Goal: Task Accomplishment & Management: Complete application form

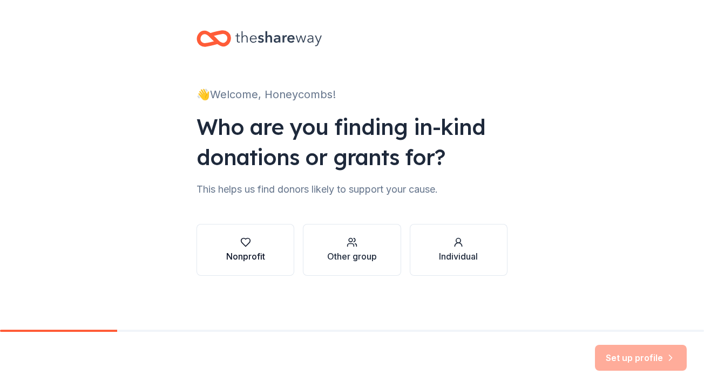
click at [266, 254] on button "Nonprofit" at bounding box center [246, 250] width 98 height 52
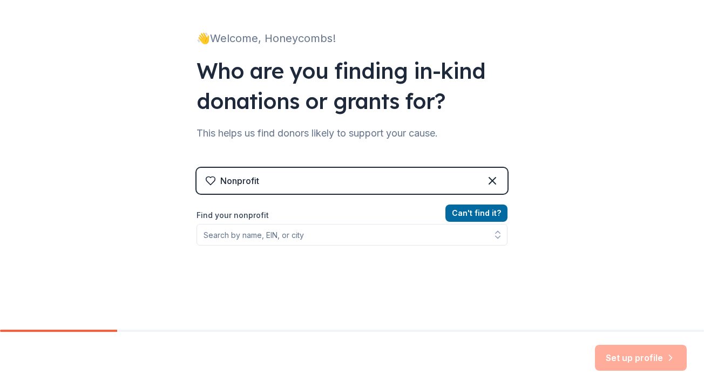
scroll to position [62, 0]
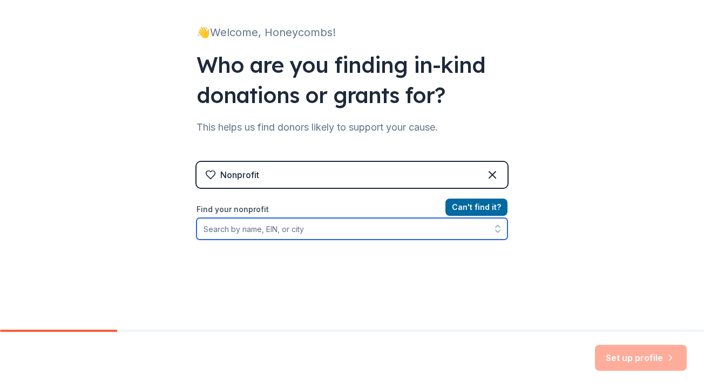
click at [265, 231] on input "Find your nonprofit" at bounding box center [352, 229] width 311 height 22
paste input "Our booster club works hard to support the team in providing money for costumes…"
type input "Our booster club works hard to support the team in providing money for costumes…"
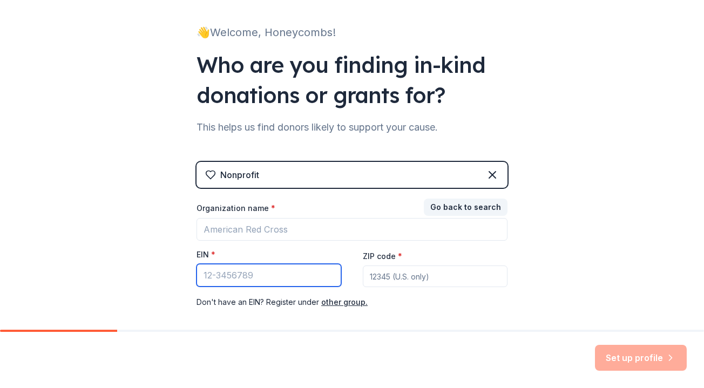
click at [291, 279] on input "EIN *" at bounding box center [269, 275] width 145 height 23
paste input "[US_EMPLOYER_IDENTIFICATION_NUMBER]"
type input "[US_EMPLOYER_IDENTIFICATION_NUMBER]"
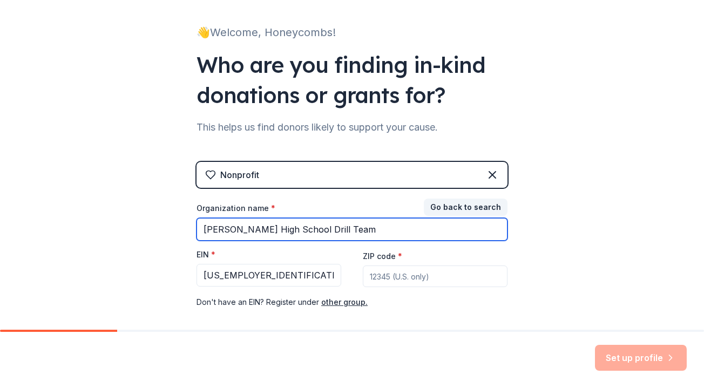
type input "[PERSON_NAME] High School Drill Team"
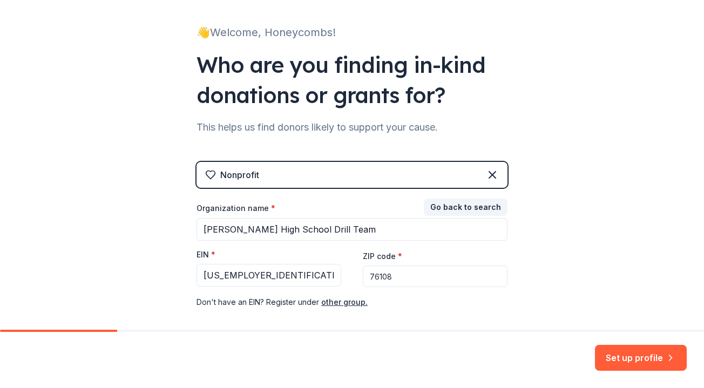
type input "76108"
click at [561, 223] on div "👋 Welcome, Honeycombs! Who are you finding in-kind donations or grants for? Thi…" at bounding box center [352, 160] width 704 height 445
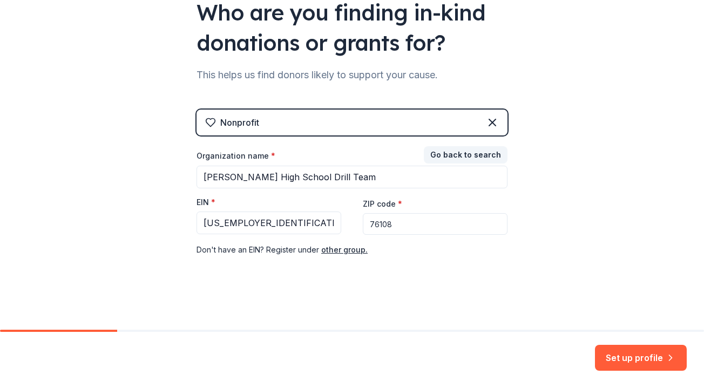
scroll to position [114, 0]
click at [621, 354] on button "Set up profile" at bounding box center [641, 358] width 92 height 26
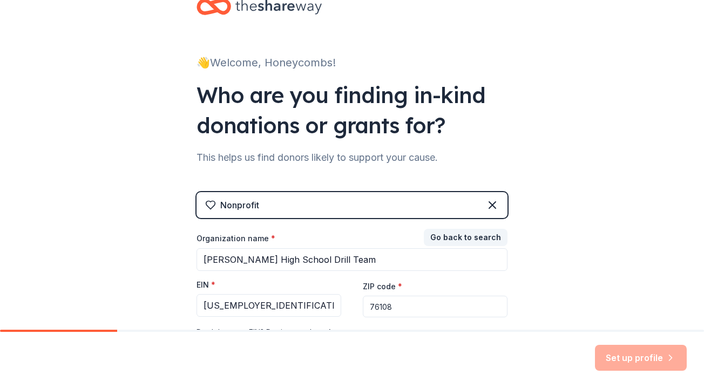
scroll to position [0, 0]
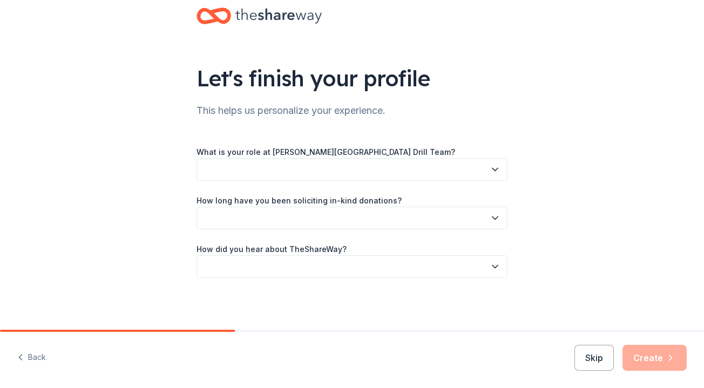
scroll to position [23, 0]
click at [502, 171] on button "button" at bounding box center [352, 169] width 311 height 23
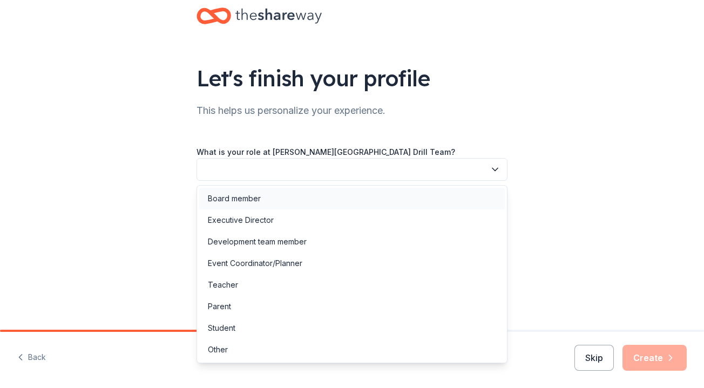
click at [463, 194] on div "Board member" at bounding box center [352, 199] width 306 height 22
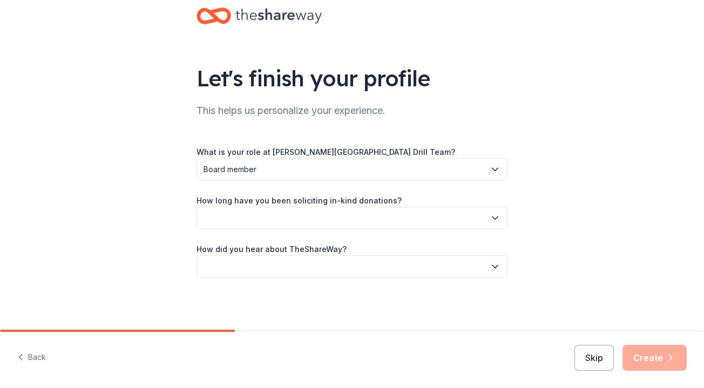
click at [453, 215] on button "button" at bounding box center [352, 218] width 311 height 23
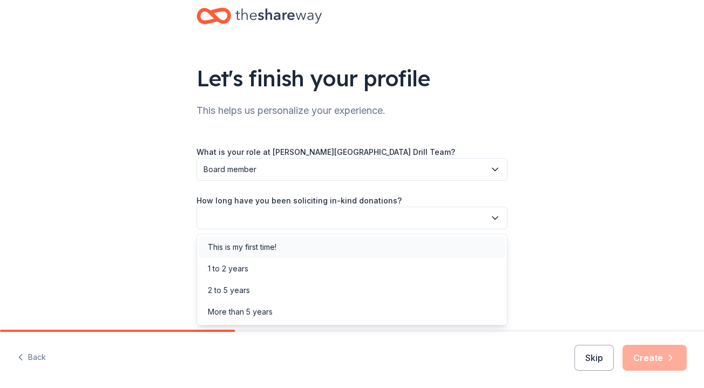
click at [439, 243] on div "This is my first time!" at bounding box center [352, 248] width 306 height 22
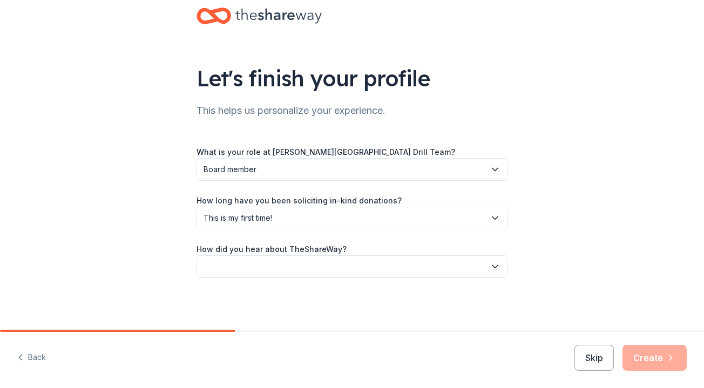
click at [426, 267] on button "button" at bounding box center [352, 266] width 311 height 23
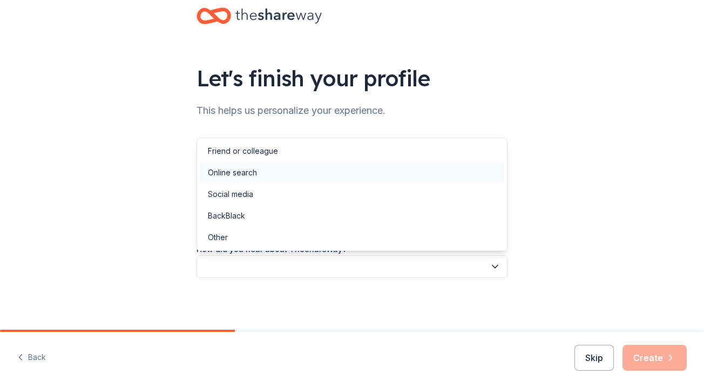
click at [399, 179] on div "Online search" at bounding box center [352, 173] width 306 height 22
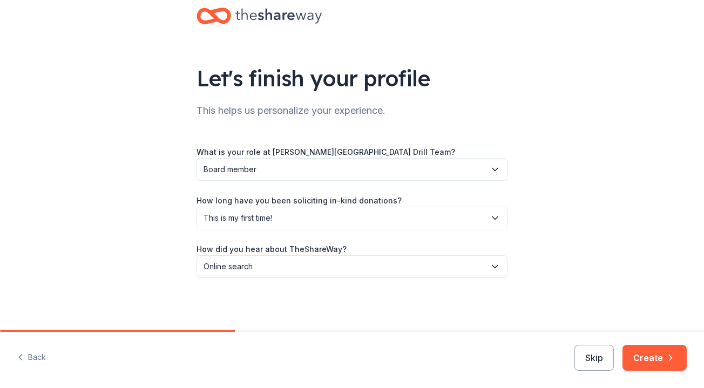
scroll to position [0, 0]
click at [644, 359] on button "Create" at bounding box center [655, 358] width 64 height 26
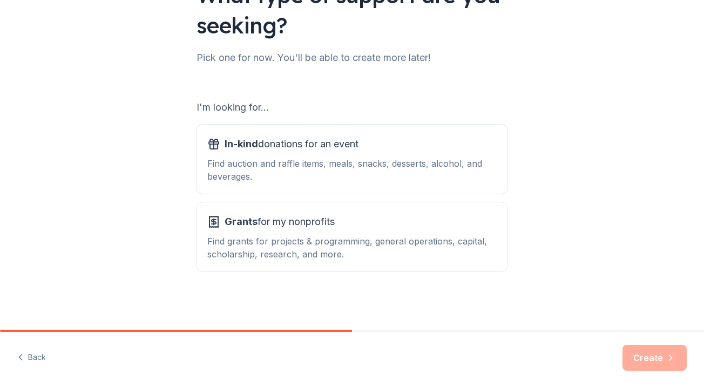
scroll to position [106, 0]
click at [450, 169] on div "Find auction and raffle items, meals, snacks, desserts, alcohol, and beverages." at bounding box center [352, 170] width 290 height 26
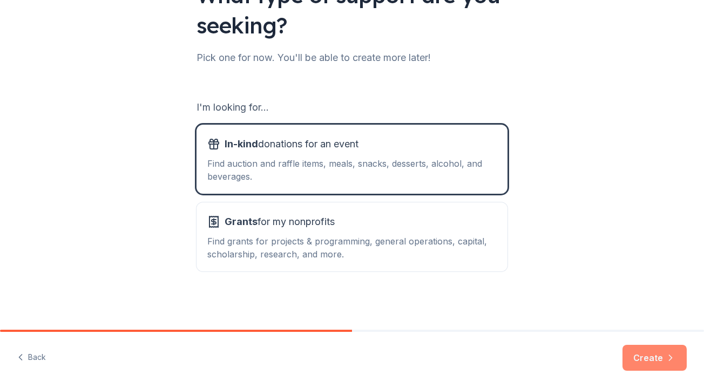
click at [663, 358] on button "Create" at bounding box center [655, 358] width 64 height 26
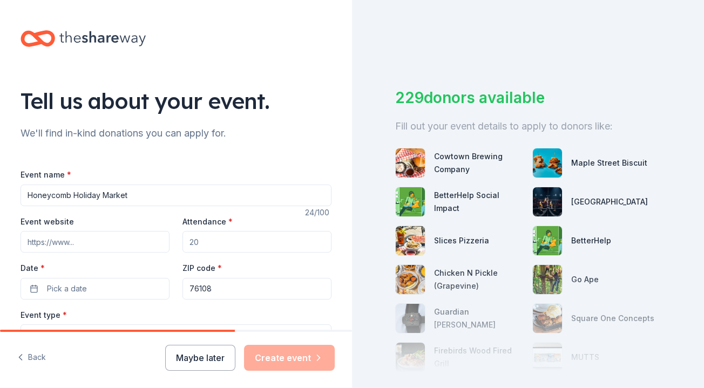
type input "Honeycomb Holiday Market"
type input "[DOMAIN_NAME]"
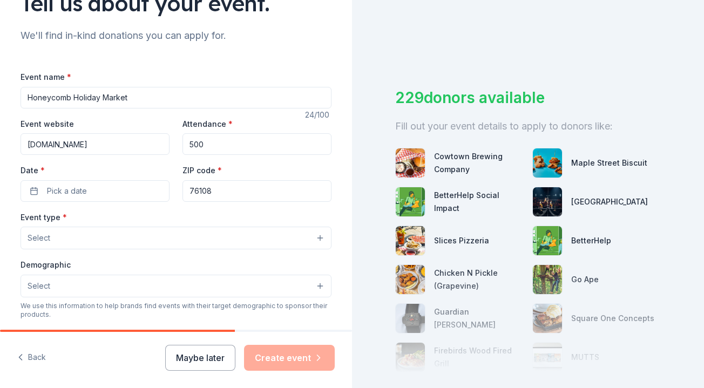
scroll to position [113, 0]
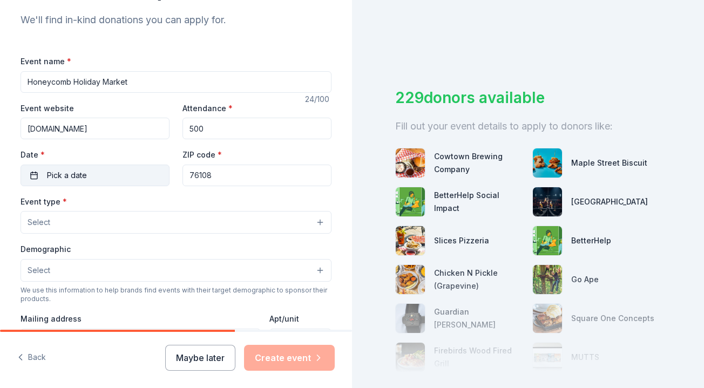
type input "500"
click at [120, 173] on button "Pick a date" at bounding box center [95, 176] width 149 height 22
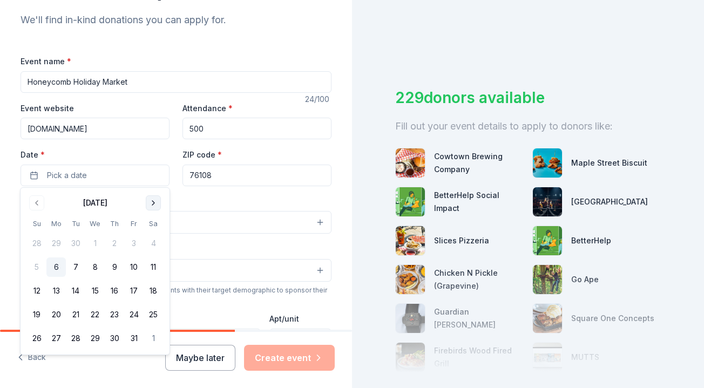
click at [157, 206] on button "Go to next month" at bounding box center [153, 203] width 15 height 15
click at [155, 245] on button "6" at bounding box center [153, 243] width 19 height 19
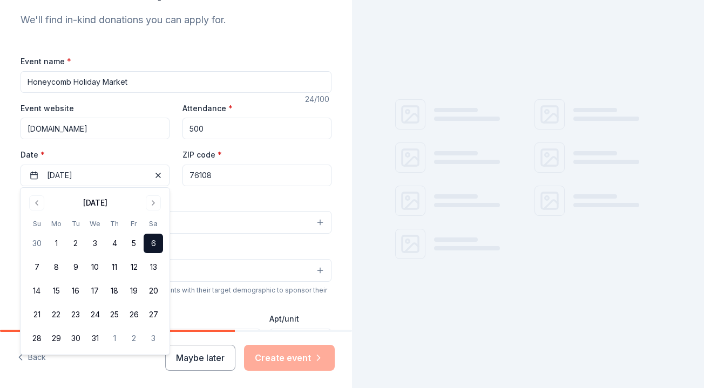
click at [199, 197] on div "Event type * Select" at bounding box center [176, 214] width 311 height 39
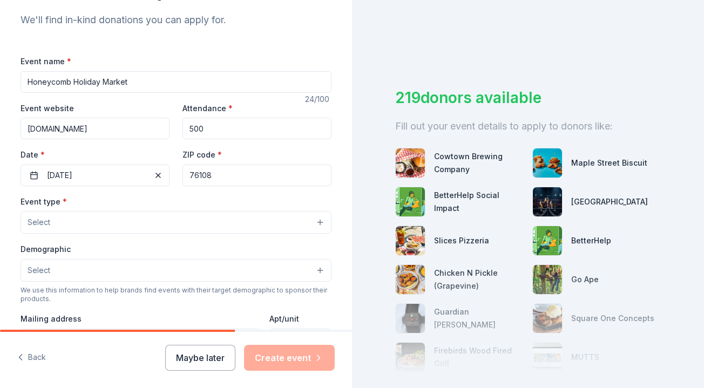
click at [188, 223] on button "Select" at bounding box center [176, 222] width 311 height 23
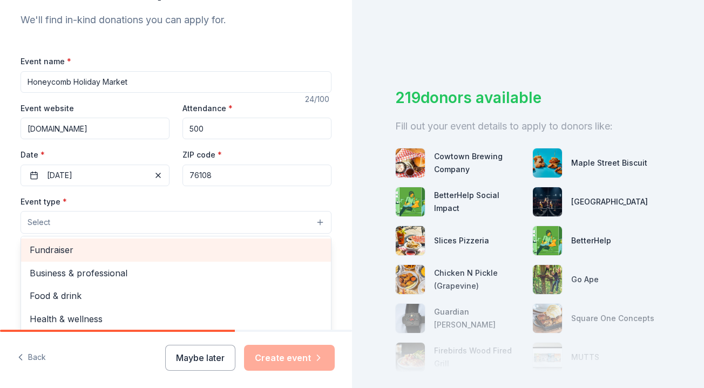
click at [177, 243] on span "Fundraiser" at bounding box center [176, 250] width 293 height 14
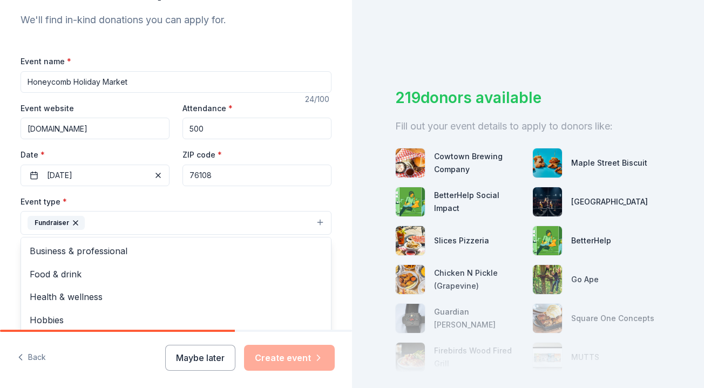
click at [192, 196] on div "Event type * Fundraiser Business & professional Food & drink Health & wellness …" at bounding box center [176, 215] width 311 height 41
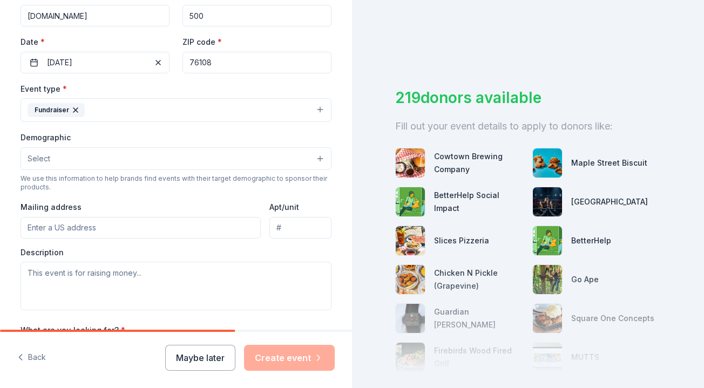
scroll to position [228, 0]
click at [257, 109] on button "Fundraiser" at bounding box center [176, 109] width 311 height 24
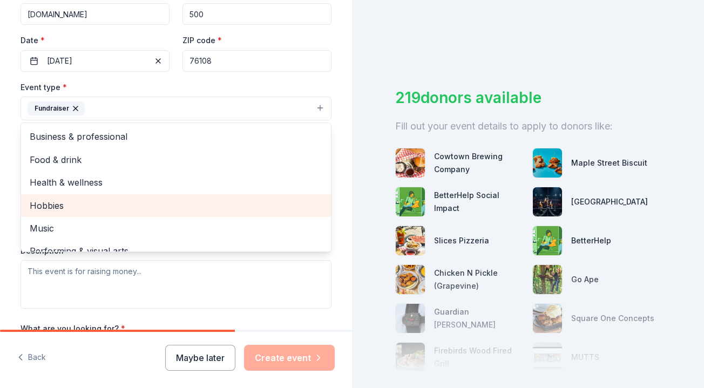
scroll to position [0, 0]
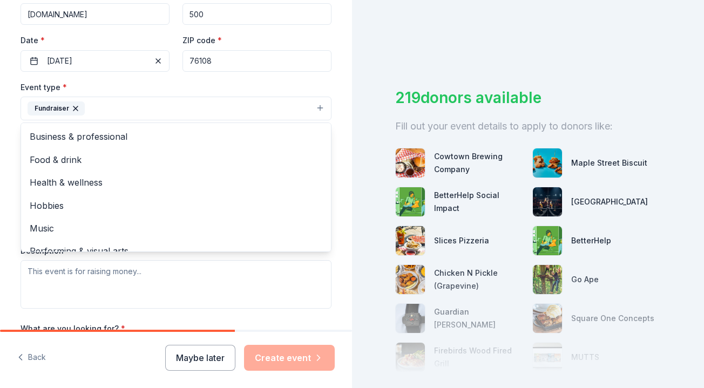
click at [345, 102] on div "Tell us about your event. We'll find in-kind donations you can apply for. Event…" at bounding box center [176, 132] width 346 height 720
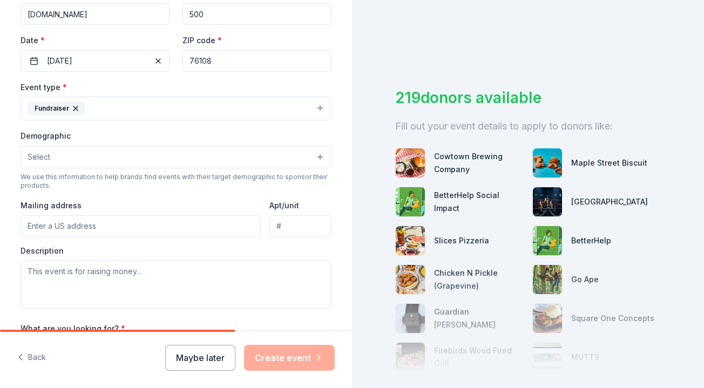
click at [256, 160] on button "Select" at bounding box center [176, 157] width 311 height 23
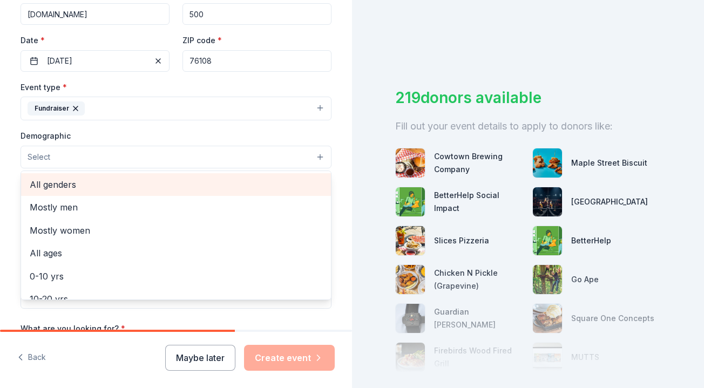
click at [211, 189] on span "All genders" at bounding box center [176, 185] width 293 height 14
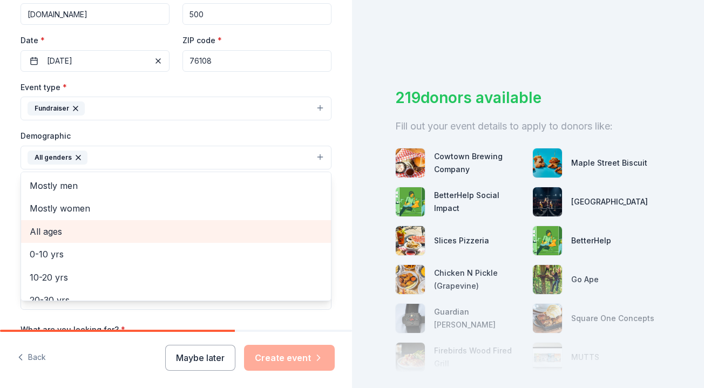
click at [196, 234] on span "All ages" at bounding box center [176, 232] width 293 height 14
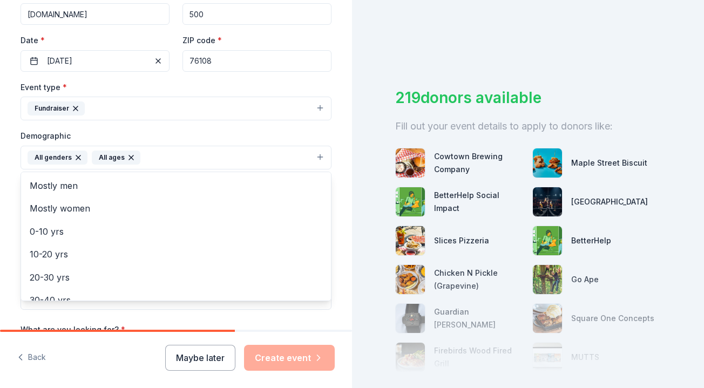
click at [344, 173] on div "Tell us about your event. We'll find in-kind donations you can apply for. Event…" at bounding box center [176, 132] width 346 height 721
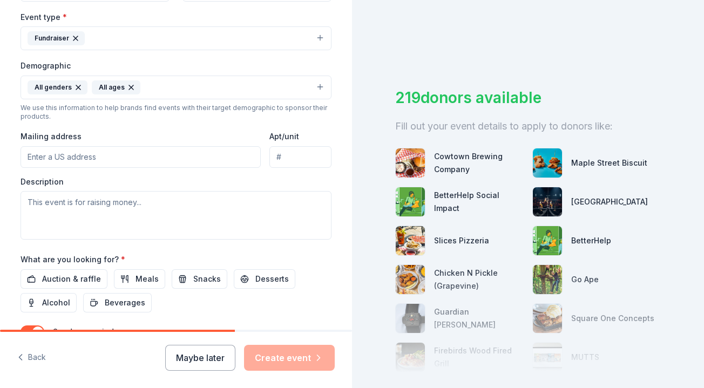
scroll to position [323, 0]
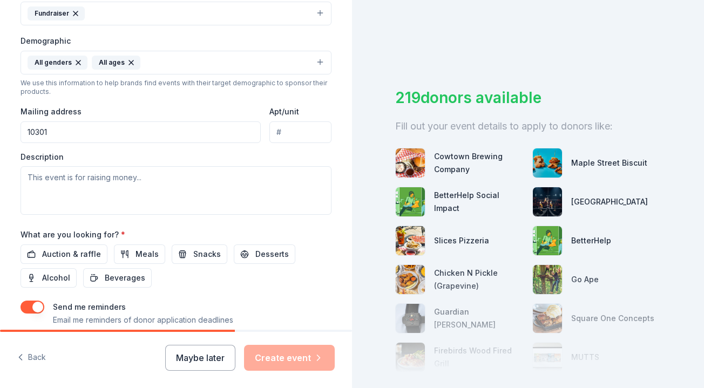
click at [336, 162] on div "Tell us about your event. We'll find in-kind donations you can apply for. Event…" at bounding box center [176, 37] width 346 height 721
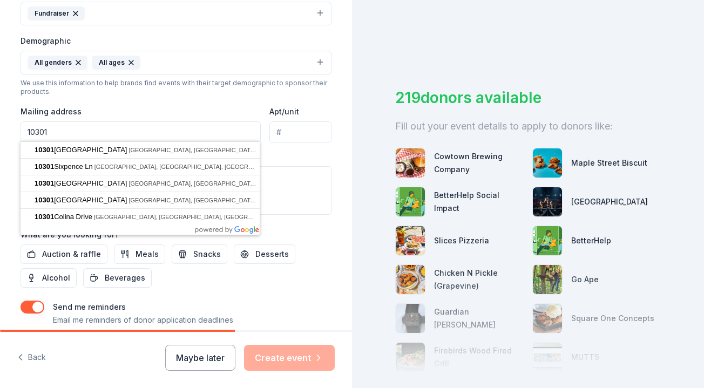
click at [189, 131] on input "10301" at bounding box center [141, 133] width 240 height 22
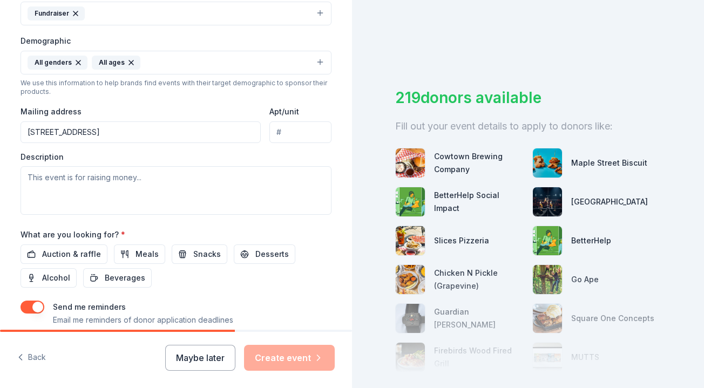
type input "10301 White Settlement Road, Fort Worth, TX, 76108"
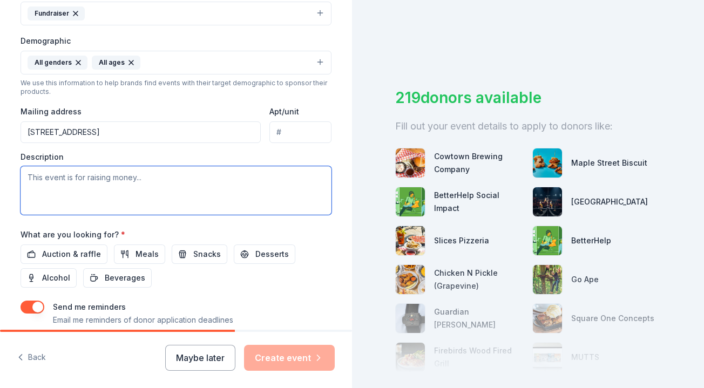
click at [166, 177] on textarea at bounding box center [176, 190] width 311 height 49
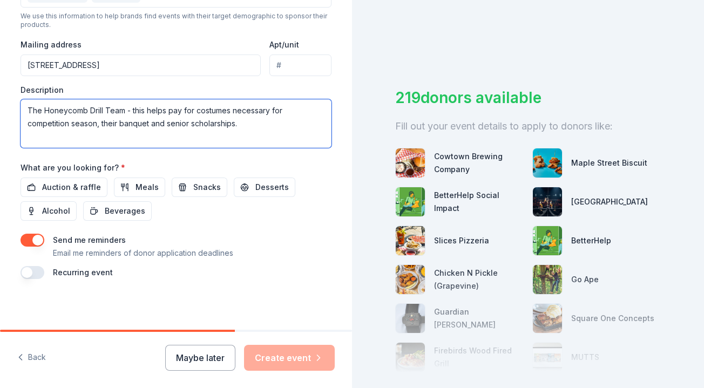
scroll to position [388, 0]
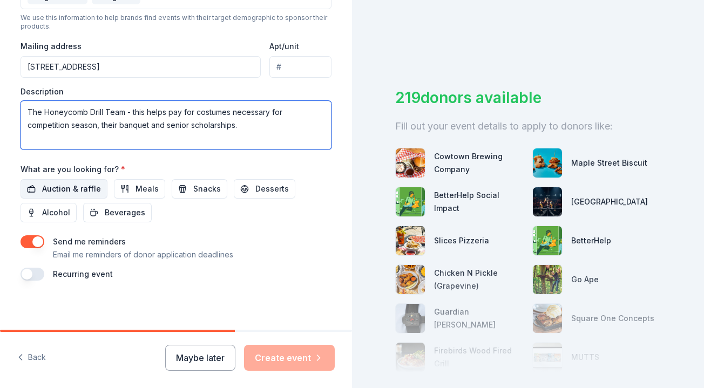
type textarea "The Honeycomb Drill Team - this helps pay for costumes necessary for competitio…"
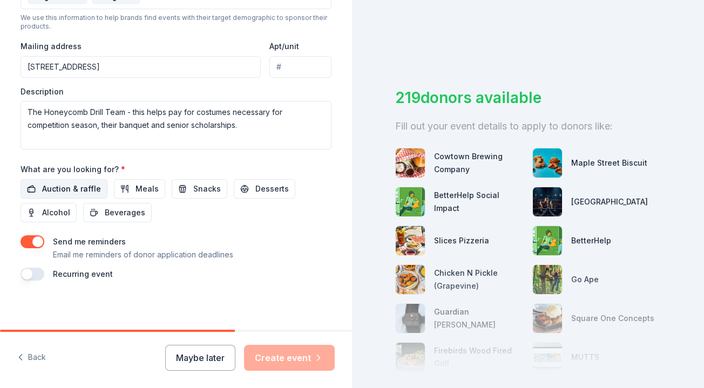
click at [95, 188] on span "Auction & raffle" at bounding box center [71, 189] width 59 height 13
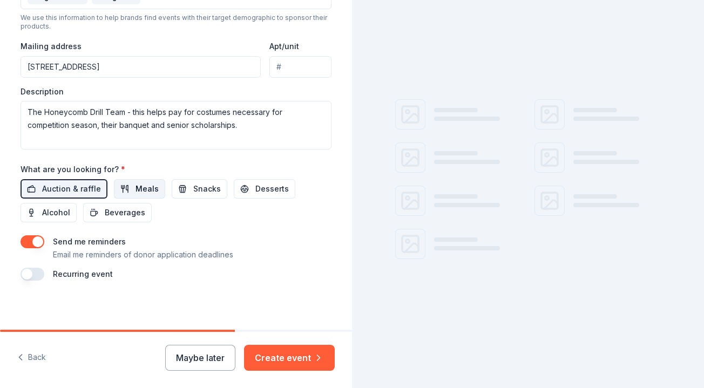
click at [138, 187] on span "Meals" at bounding box center [147, 189] width 23 height 13
click at [196, 191] on span "Snacks" at bounding box center [207, 189] width 28 height 13
click at [249, 187] on button "Desserts" at bounding box center [265, 188] width 62 height 19
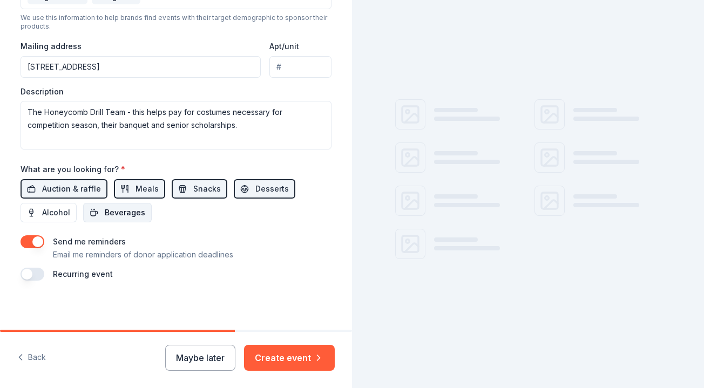
click at [138, 211] on span "Beverages" at bounding box center [125, 212] width 41 height 13
click at [60, 210] on span "Alcohol" at bounding box center [56, 212] width 28 height 13
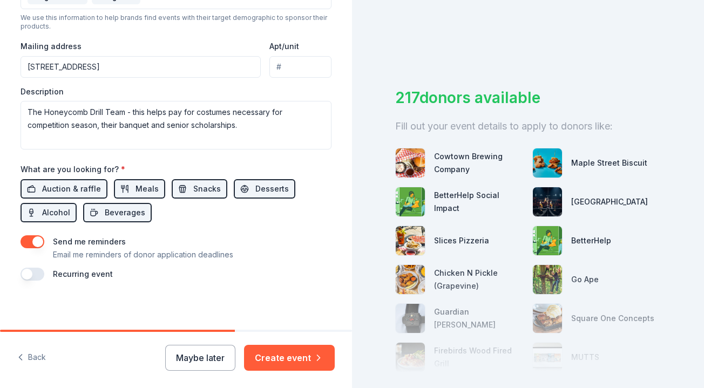
click at [39, 272] on button "button" at bounding box center [33, 274] width 24 height 13
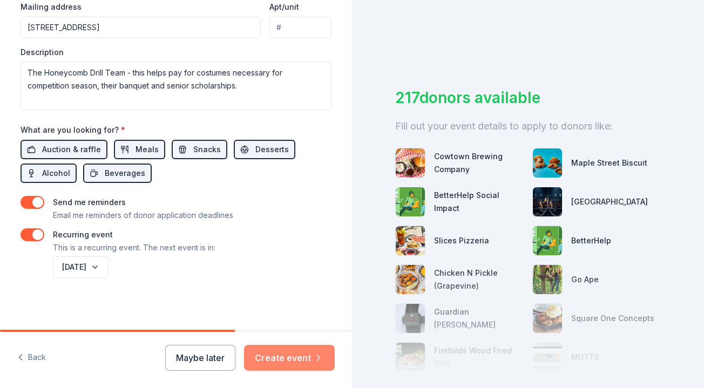
scroll to position [427, 0]
click at [283, 355] on button "Create event" at bounding box center [289, 358] width 91 height 26
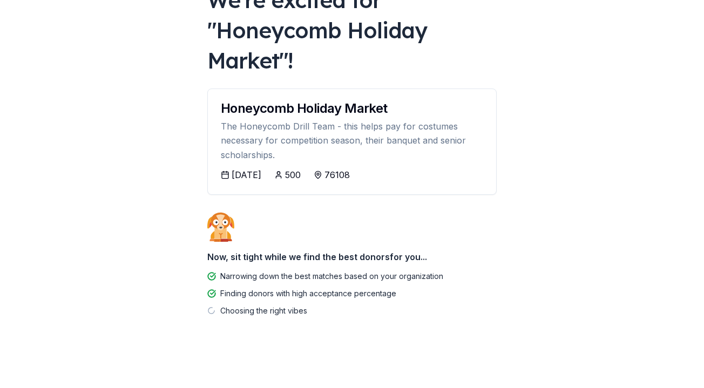
scroll to position [83, 0]
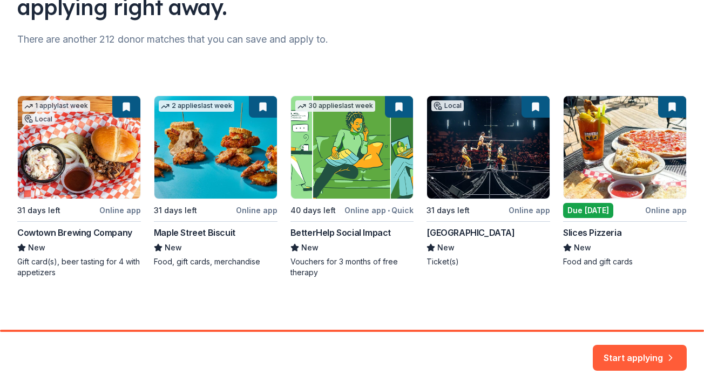
scroll to position [124, 0]
click at [616, 351] on button "Start applying" at bounding box center [640, 352] width 94 height 26
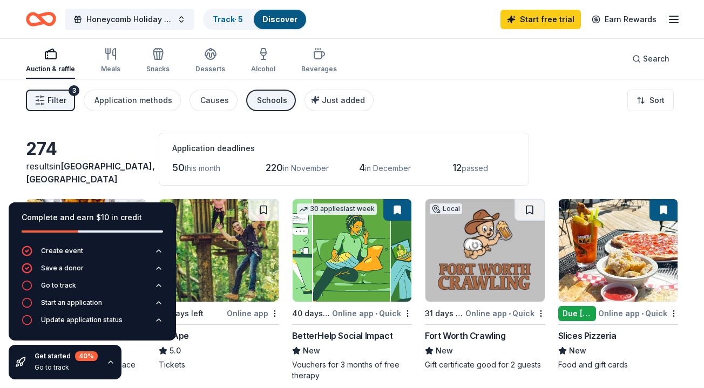
click at [90, 214] on div "Complete and earn $10 in credit" at bounding box center [93, 217] width 142 height 13
click at [64, 283] on div "Go to track" at bounding box center [58, 285] width 35 height 9
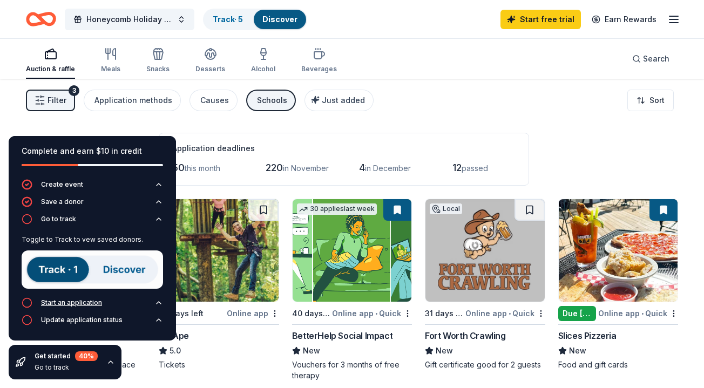
click at [62, 301] on div "Start an application" at bounding box center [71, 303] width 61 height 9
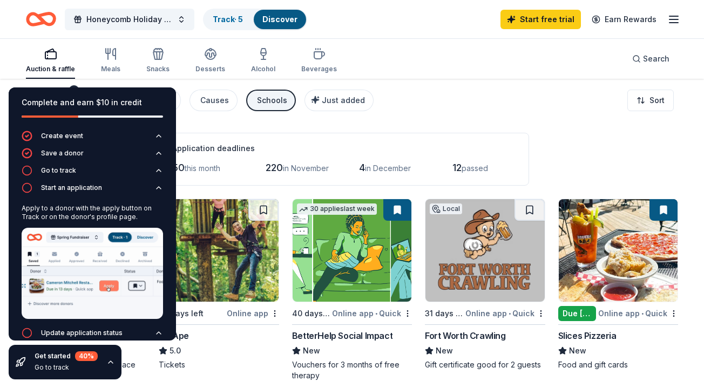
click at [386, 113] on div "Filter 3 Application methods Causes Schools Just added Sort" at bounding box center [352, 100] width 704 height 43
click at [71, 332] on div "Update application status" at bounding box center [82, 333] width 82 height 9
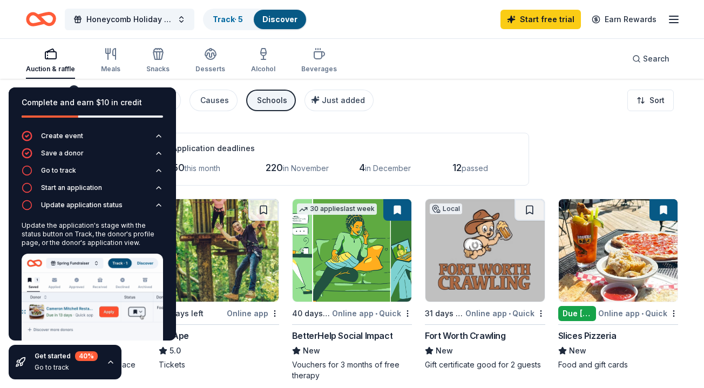
click at [64, 361] on div "Get started 40 % Go to track" at bounding box center [66, 363] width 63 height 22
click at [111, 364] on icon "button" at bounding box center [110, 362] width 9 height 9
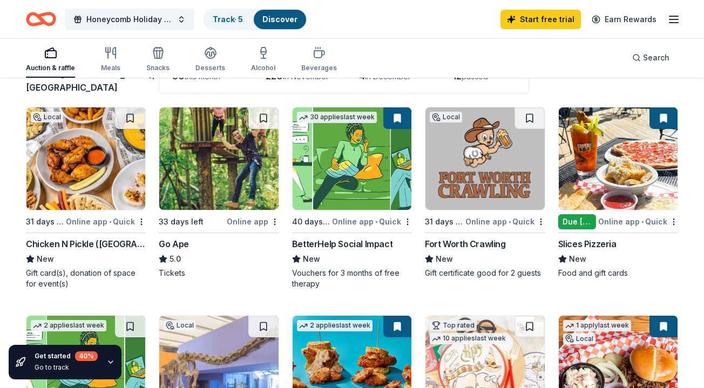
scroll to position [94, 0]
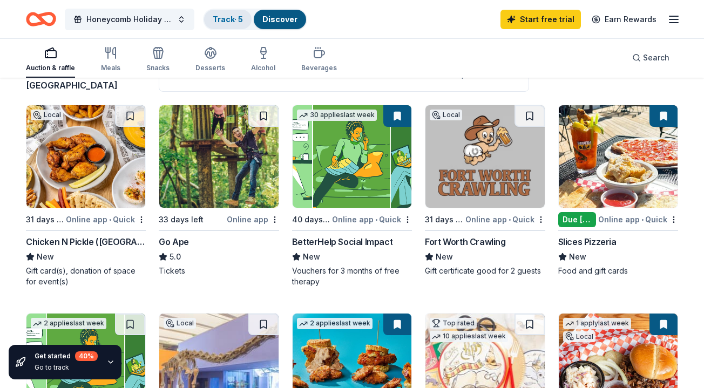
click at [229, 19] on link "Track · 5" at bounding box center [228, 19] width 30 height 9
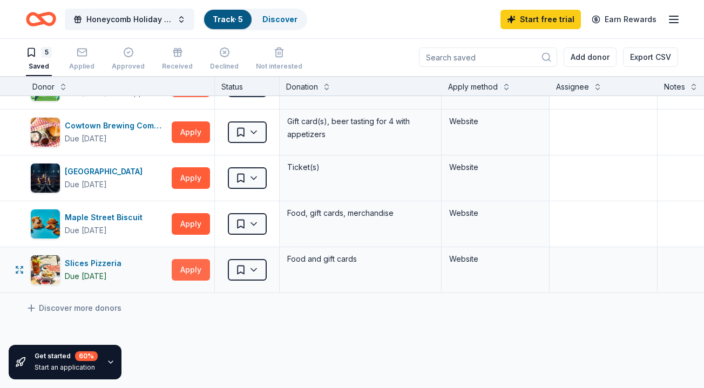
scroll to position [32, 1]
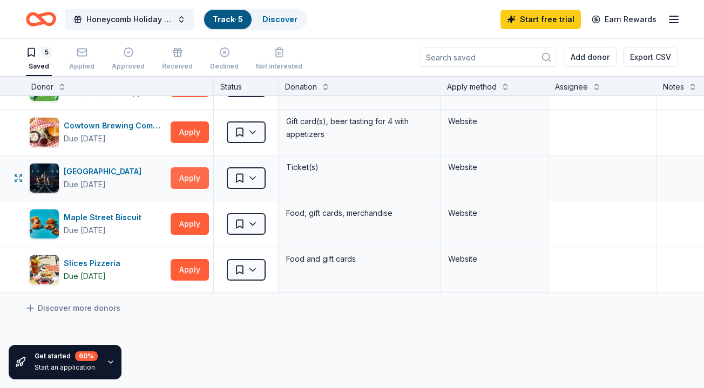
click at [192, 181] on button "Apply" at bounding box center [190, 178] width 38 height 22
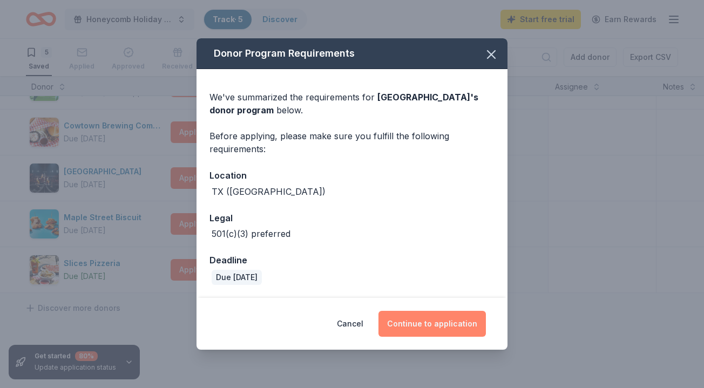
click at [418, 324] on button "Continue to application" at bounding box center [432, 324] width 107 height 26
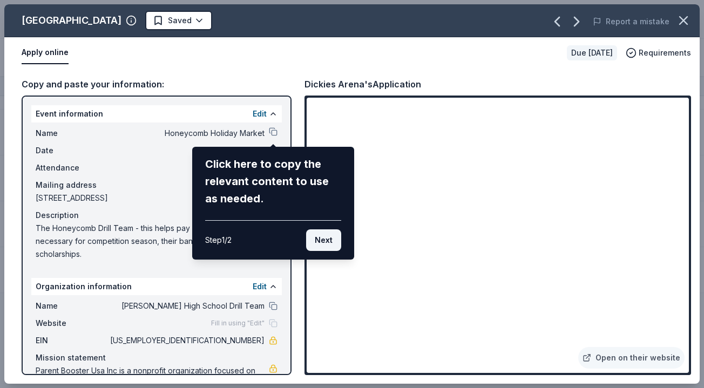
click at [317, 238] on button "Next" at bounding box center [323, 241] width 35 height 22
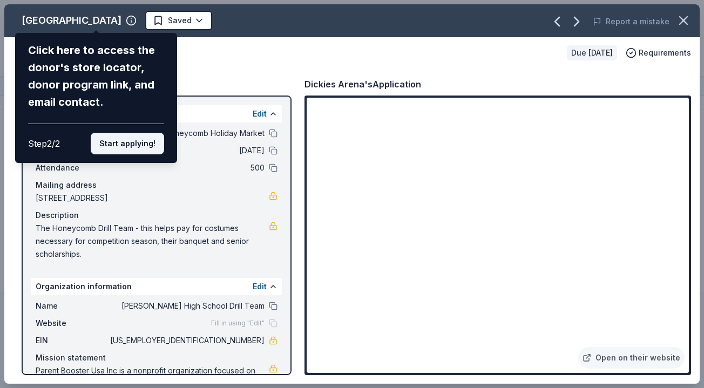
click at [148, 133] on button "Start applying!" at bounding box center [127, 144] width 73 height 22
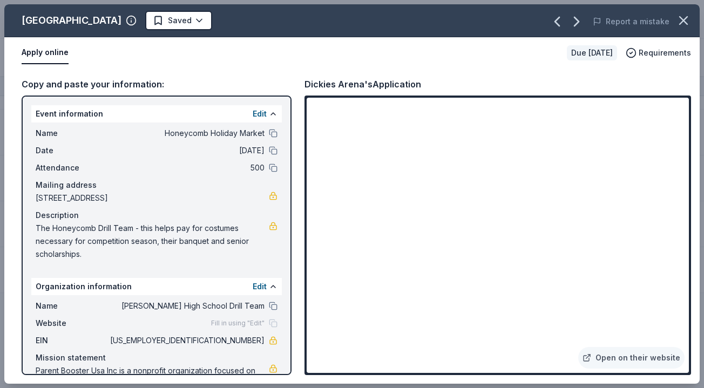
click at [400, 253] on div "Dickies Arena Saved Report a mistake Apply online Due in 31 days Requirements C…" at bounding box center [352, 194] width 696 height 380
click at [273, 134] on div "Dickies Arena Saved Report a mistake Apply online Due in 31 days Requirements C…" at bounding box center [352, 194] width 696 height 380
click at [271, 130] on div "Dickies Arena Saved Report a mistake Apply online Due in 31 days Requirements C…" at bounding box center [352, 194] width 696 height 380
click at [239, 132] on div "Dickies Arena Saved Report a mistake Apply online Due in 31 days Requirements C…" at bounding box center [352, 194] width 696 height 380
click at [407, 263] on div "Dickies Arena Saved Report a mistake Apply online Due in 31 days Requirements C…" at bounding box center [352, 194] width 696 height 380
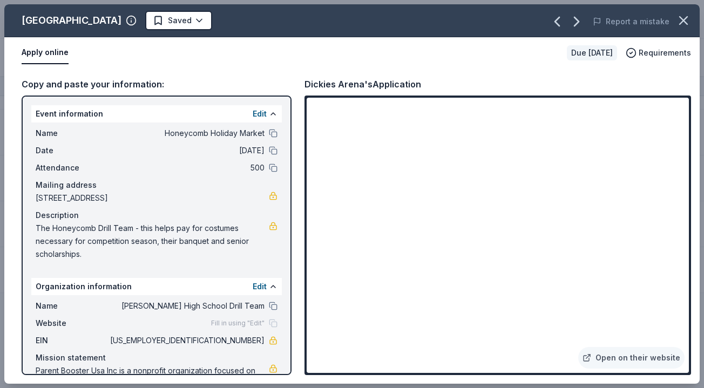
click at [407, 260] on div "Dickies Arena Saved Report a mistake Apply online Due in 31 days Requirements C…" at bounding box center [352, 194] width 696 height 380
click at [274, 133] on button at bounding box center [273, 133] width 9 height 9
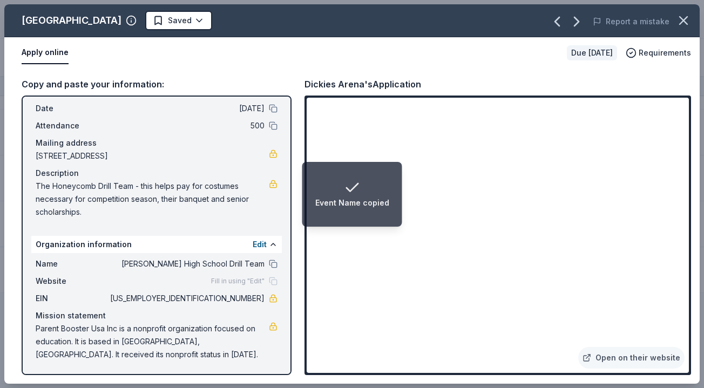
scroll to position [42, 0]
drag, startPoint x: 264, startPoint y: 299, endPoint x: 228, endPoint y: 301, distance: 35.7
click at [228, 301] on span "[US_EMPLOYER_IDENTIFICATION_NUMBER]" at bounding box center [186, 298] width 157 height 13
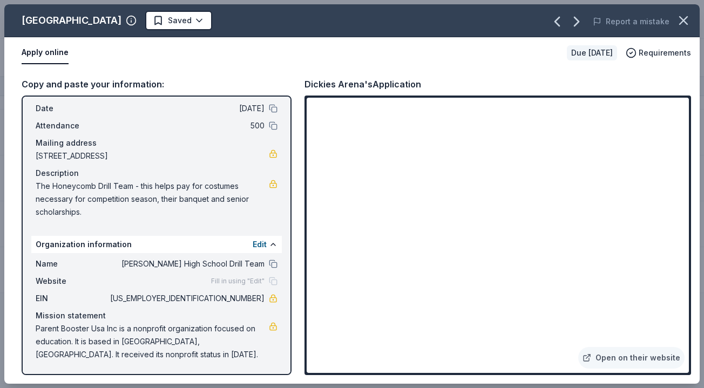
drag, startPoint x: 222, startPoint y: 299, endPoint x: 246, endPoint y: 301, distance: 24.4
click at [246, 301] on span "[US_EMPLOYER_IDENTIFICATION_NUMBER]" at bounding box center [186, 298] width 157 height 13
click at [682, 19] on icon "button" at bounding box center [683, 20] width 15 height 15
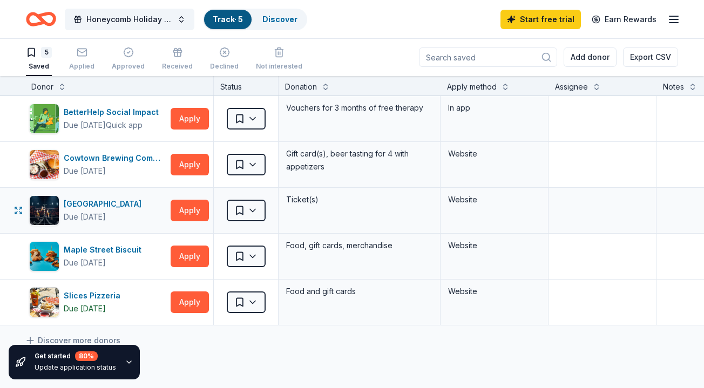
scroll to position [0, 1]
click at [193, 171] on button "Apply" at bounding box center [190, 165] width 38 height 22
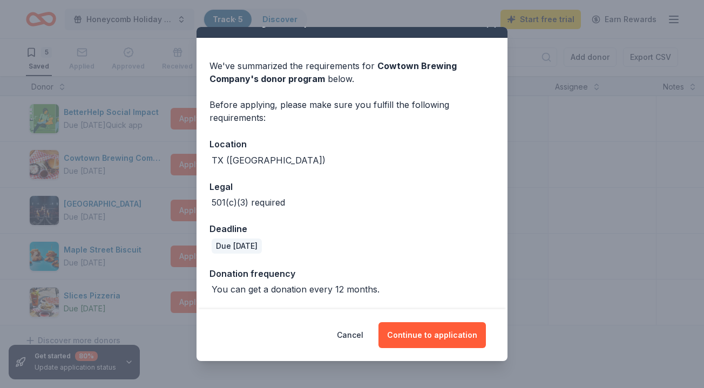
scroll to position [19, 0]
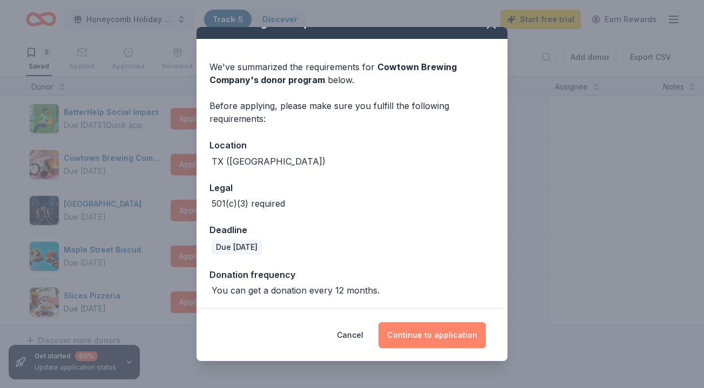
click at [412, 333] on button "Continue to application" at bounding box center [432, 335] width 107 height 26
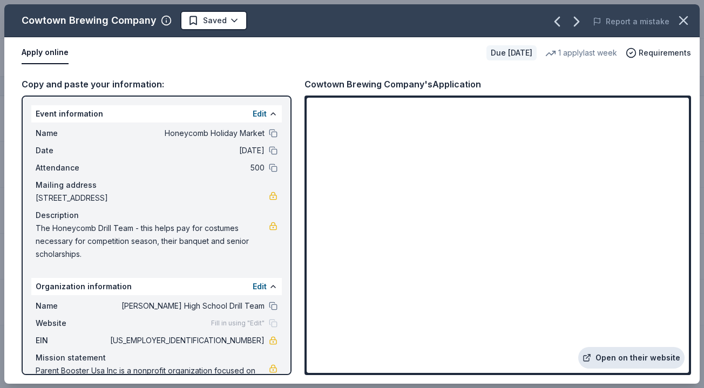
click at [641, 360] on link "Open on their website" at bounding box center [631, 358] width 106 height 22
click at [681, 21] on icon "button" at bounding box center [683, 20] width 15 height 15
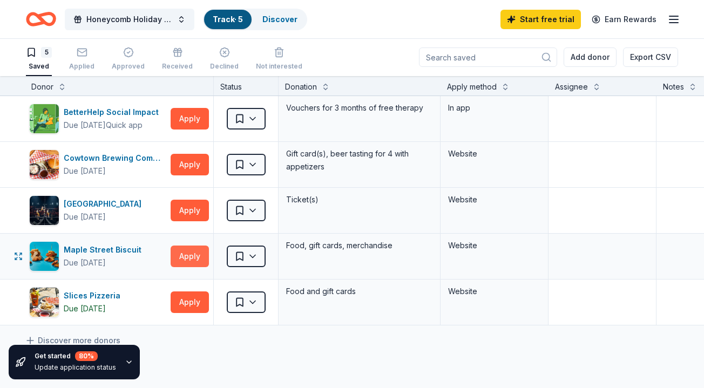
click at [187, 246] on button "Apply" at bounding box center [190, 257] width 38 height 22
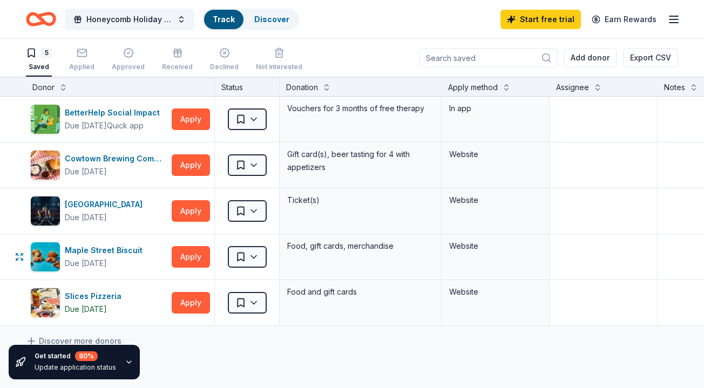
scroll to position [1, 0]
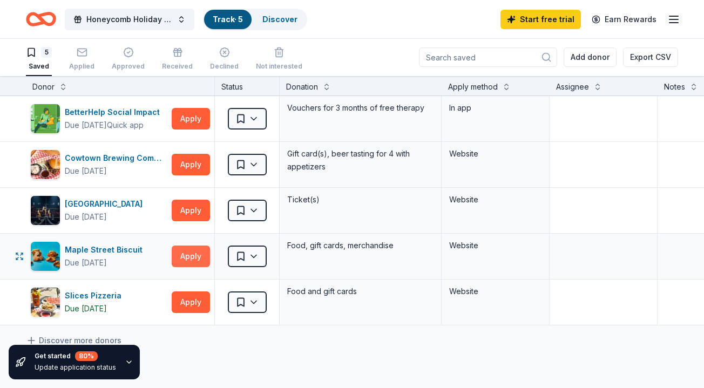
click at [189, 260] on button "Apply" at bounding box center [191, 257] width 38 height 22
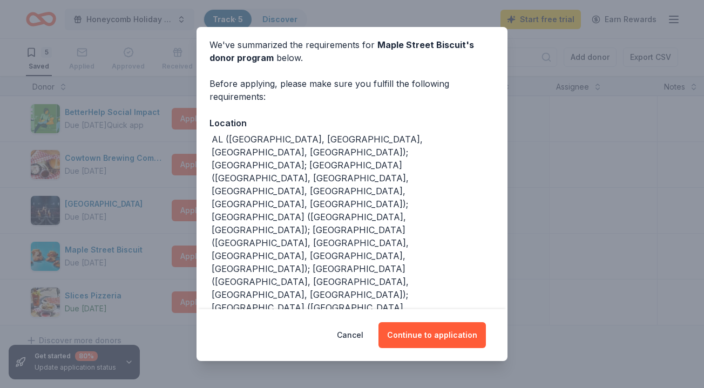
scroll to position [41, 0]
click at [357, 333] on button "Cancel" at bounding box center [350, 335] width 26 height 26
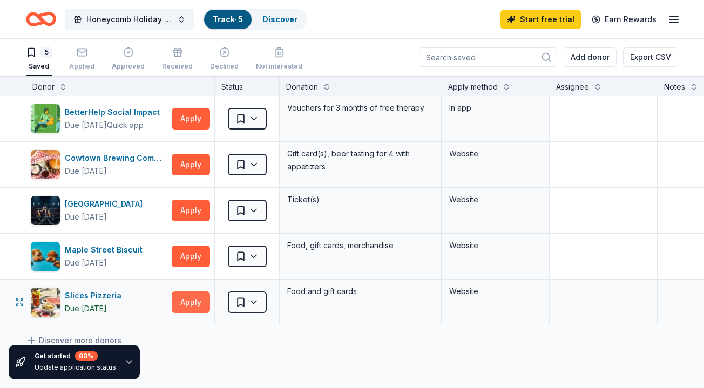
click at [187, 304] on button "Apply" at bounding box center [191, 303] width 38 height 22
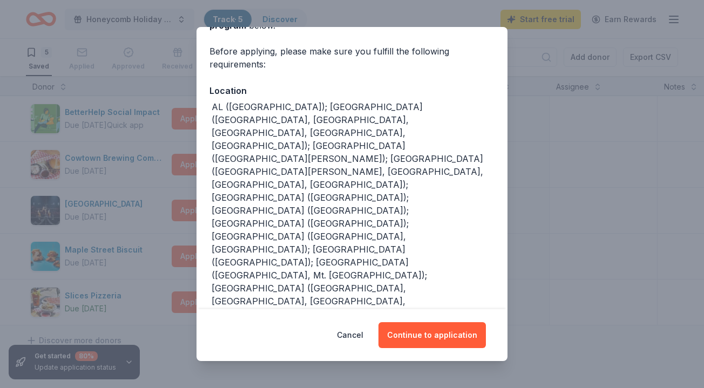
scroll to position [75, 0]
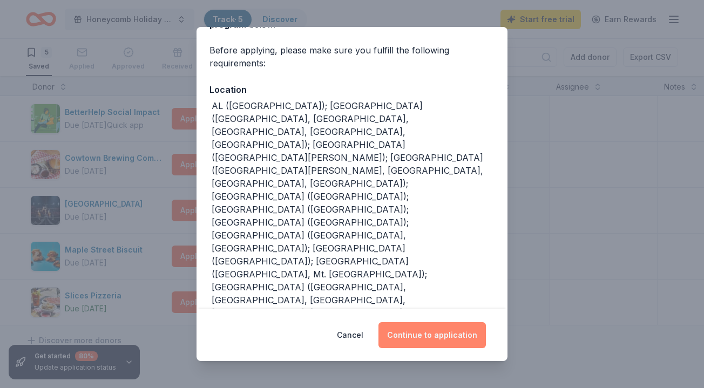
click at [431, 332] on button "Continue to application" at bounding box center [432, 335] width 107 height 26
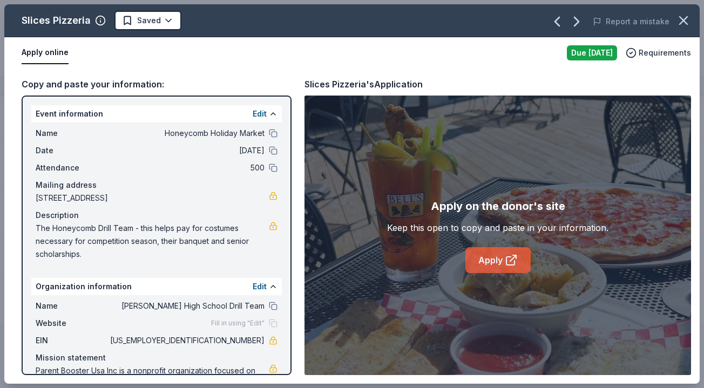
click at [506, 261] on icon at bounding box center [511, 260] width 13 height 13
click at [682, 24] on icon "button" at bounding box center [683, 20] width 15 height 15
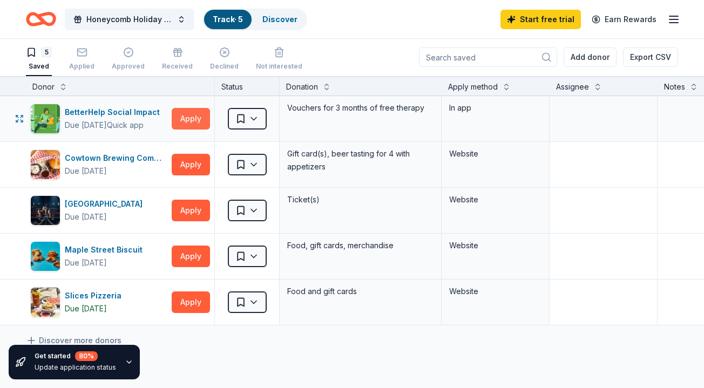
click at [183, 116] on button "Apply" at bounding box center [191, 119] width 38 height 22
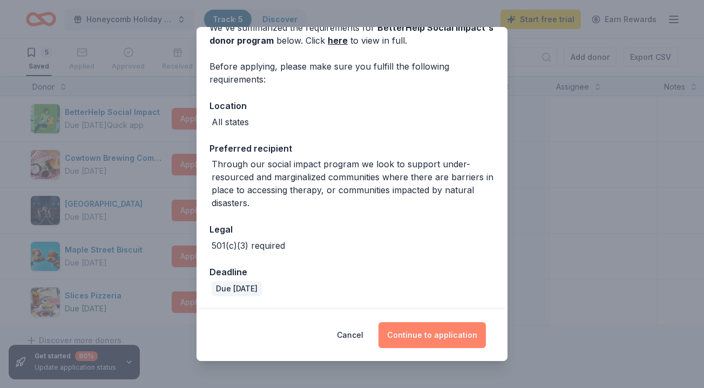
scroll to position [58, 0]
click at [416, 331] on button "Continue to application" at bounding box center [432, 335] width 107 height 26
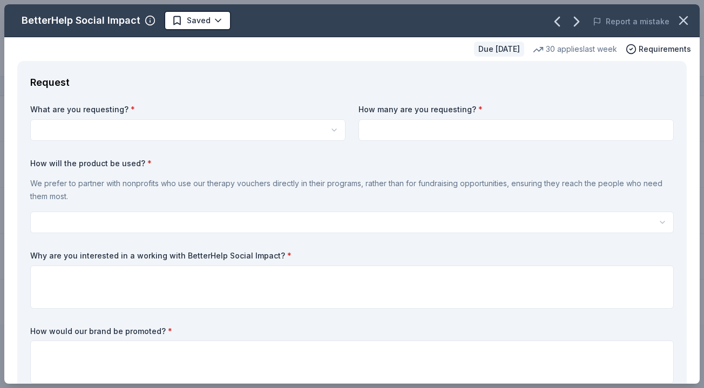
click at [333, 129] on html "Honeycomb Holiday Market Track · 5 Discover Start free trial Earn Rewards 5 Sav…" at bounding box center [352, 193] width 704 height 388
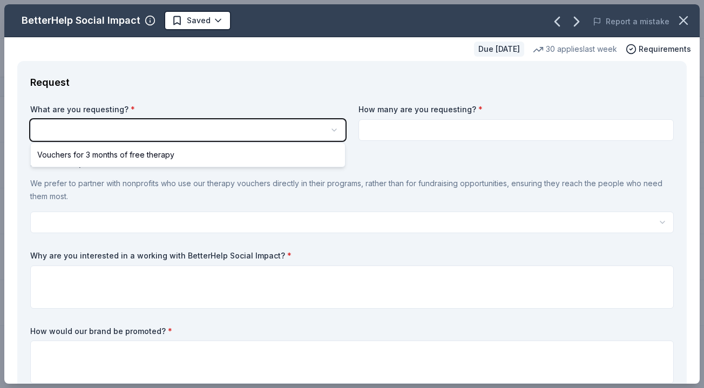
click at [305, 126] on html "Honeycomb Holiday Market Track · 5 Discover Start free trial Earn Rewards 5 Sav…" at bounding box center [352, 194] width 704 height 388
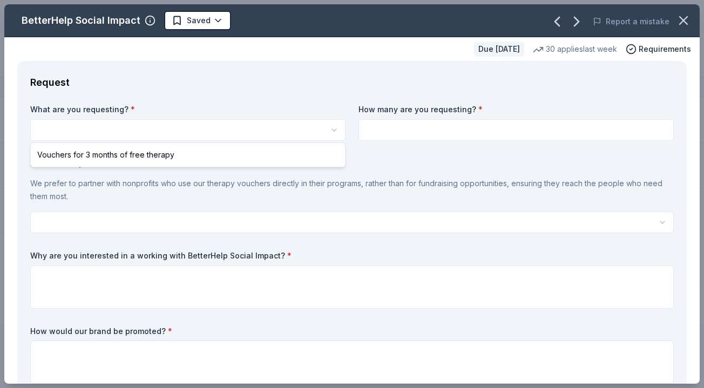
click at [335, 129] on html "Honeycomb Holiday Market Track · 5 Discover Start free trial Earn Rewards 5 Sav…" at bounding box center [352, 194] width 704 height 388
select select "Vouchers for 3 months of free therapy"
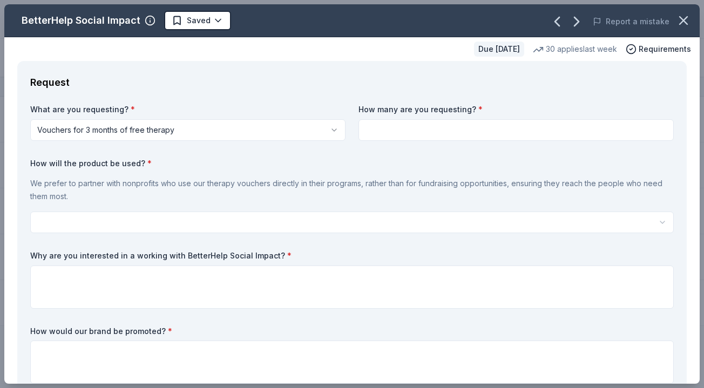
click at [386, 129] on input at bounding box center [516, 130] width 315 height 22
type input "3"
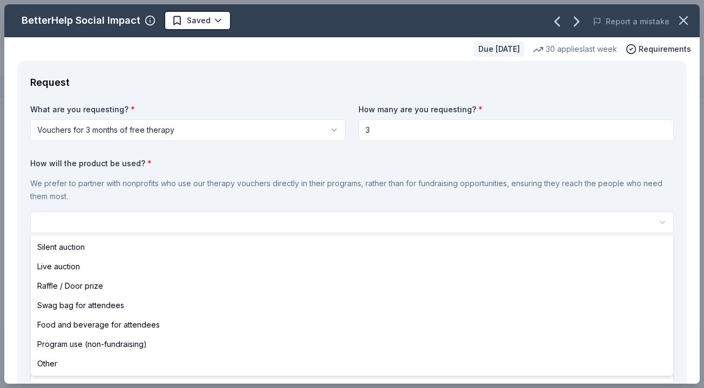
click at [226, 223] on html "Honeycomb Holiday Market Track · 5 Discover Start free trial Earn Rewards 5 Sav…" at bounding box center [352, 194] width 704 height 388
select select "silentAuction"
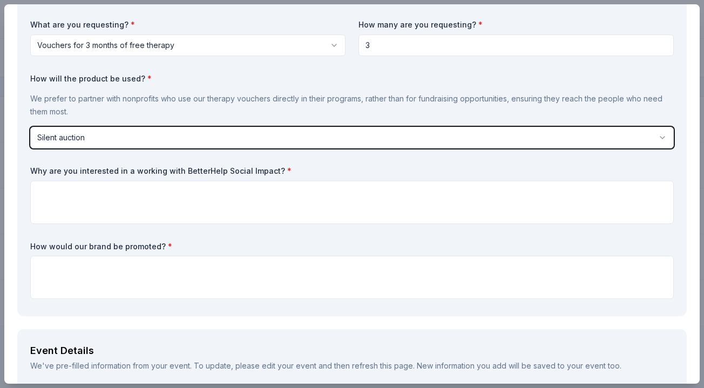
scroll to position [97, 0]
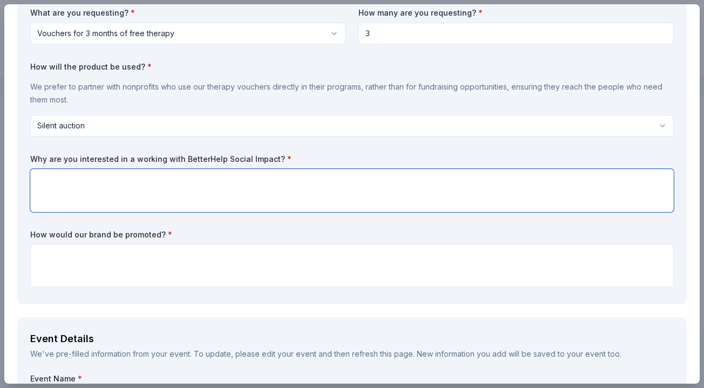
click at [211, 195] on textarea at bounding box center [352, 190] width 644 height 43
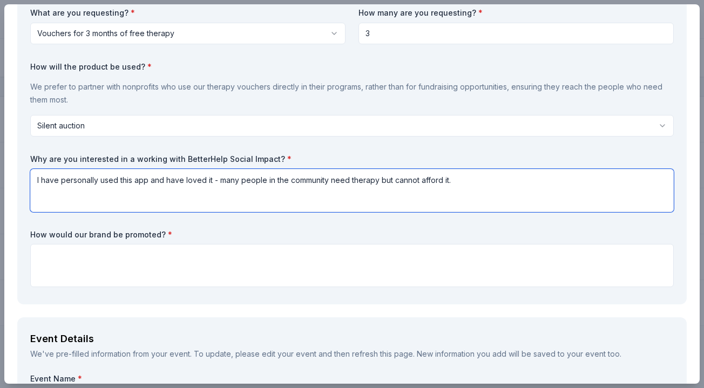
type textarea "I have personally used this app and have loved it - many people in the communit…"
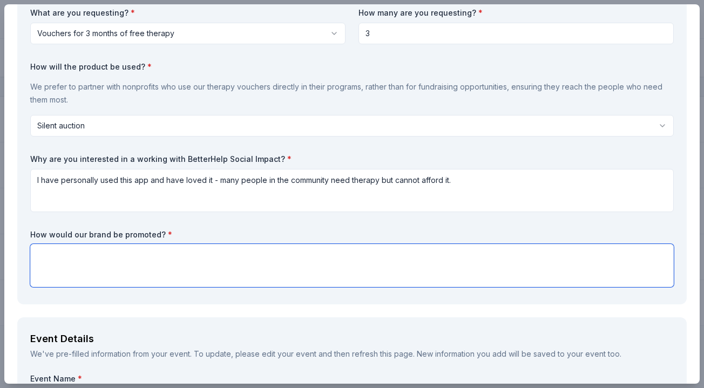
click at [136, 266] on textarea at bounding box center [352, 265] width 644 height 43
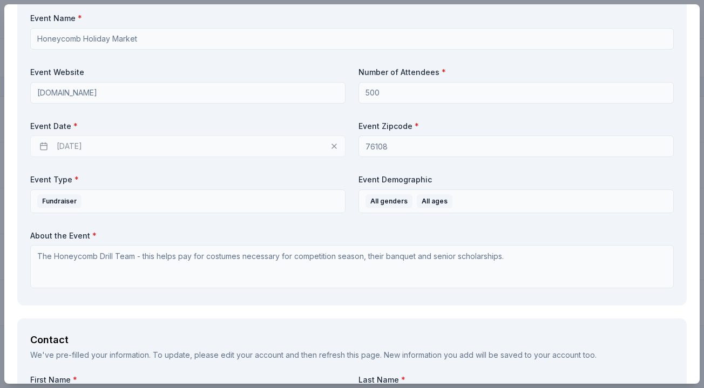
scroll to position [462, 0]
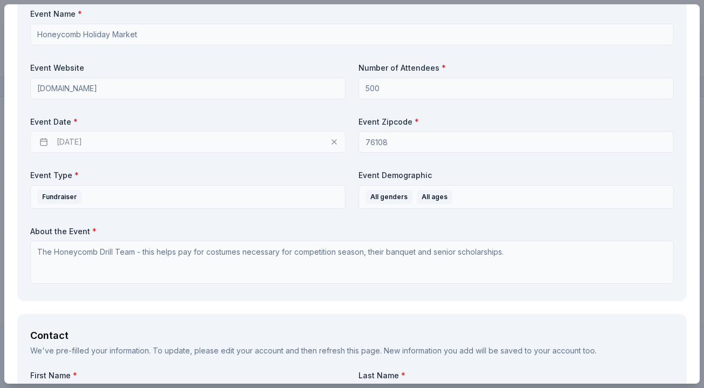
type textarea "We would provide this information on our website as a donor with a link to the …"
click at [200, 140] on div "[DATE]" at bounding box center [187, 142] width 315 height 22
click at [73, 140] on div "[DATE]" at bounding box center [187, 142] width 315 height 22
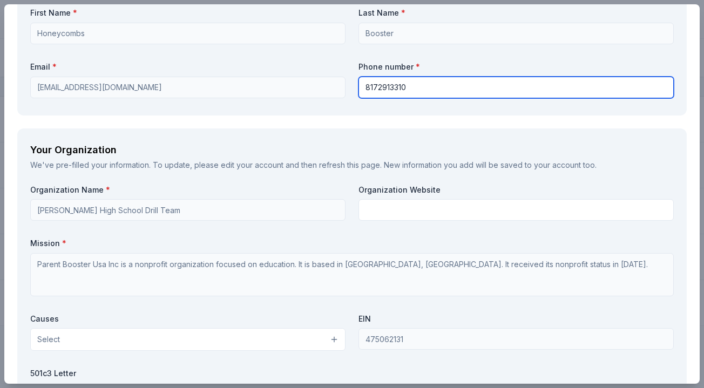
scroll to position [832, 0]
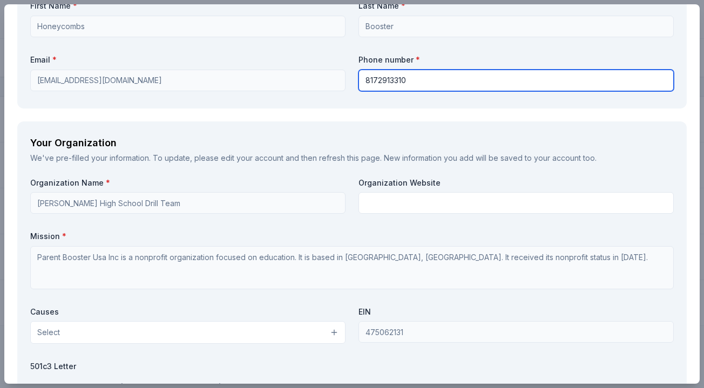
type input "8172913310"
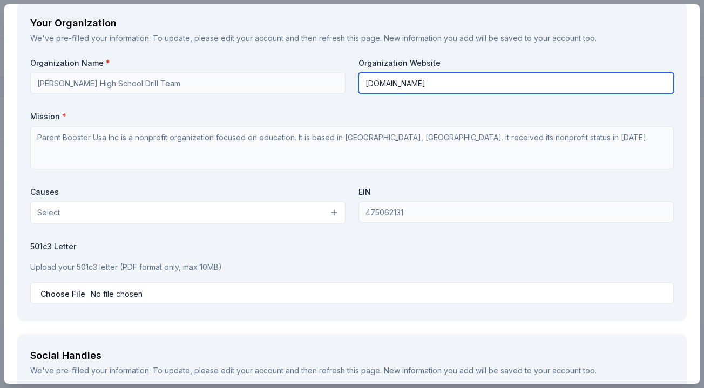
scroll to position [983, 0]
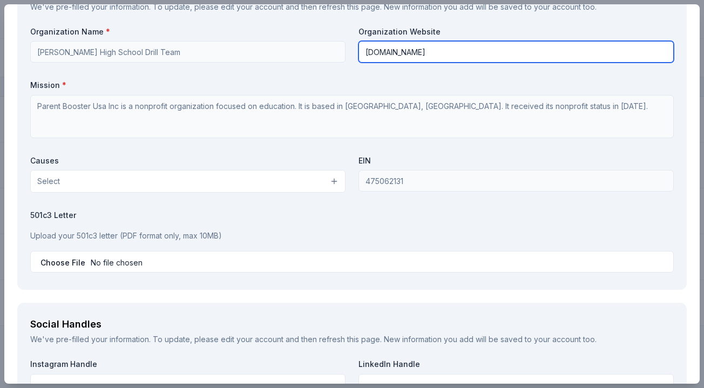
type input "[DOMAIN_NAME]"
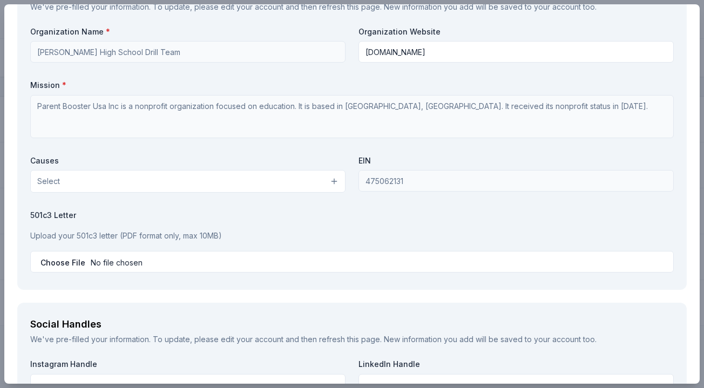
click at [320, 179] on button "Select" at bounding box center [187, 181] width 315 height 23
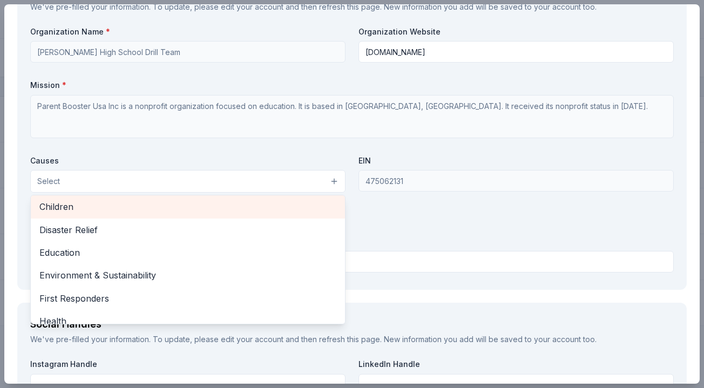
scroll to position [50, 0]
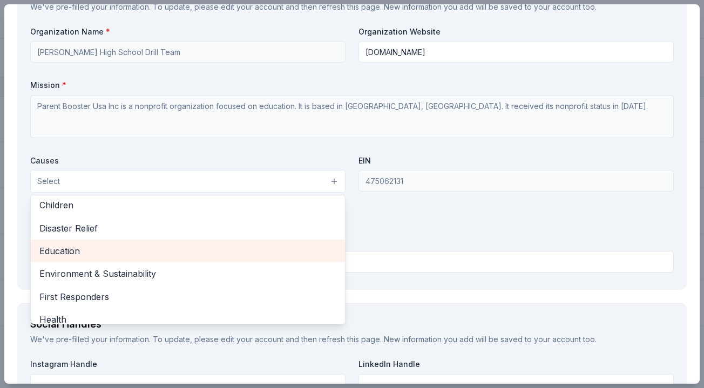
click at [285, 244] on span "Education" at bounding box center [187, 251] width 297 height 14
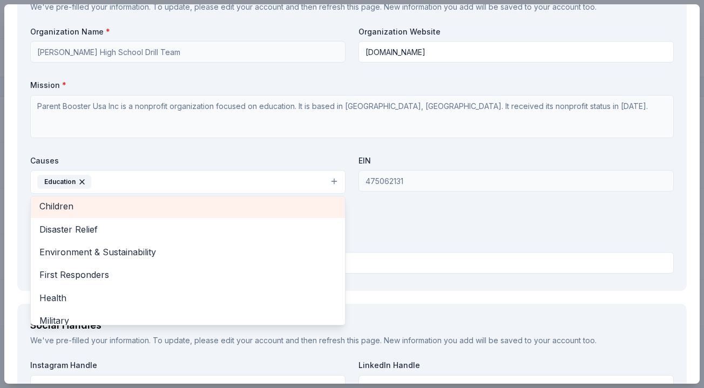
click at [255, 210] on div "Children" at bounding box center [188, 206] width 314 height 23
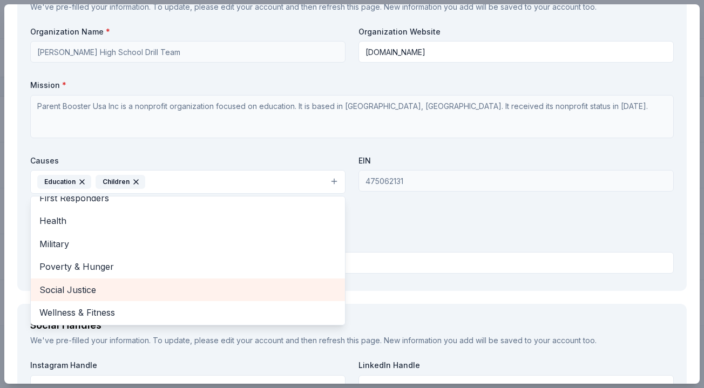
scroll to position [103, 0]
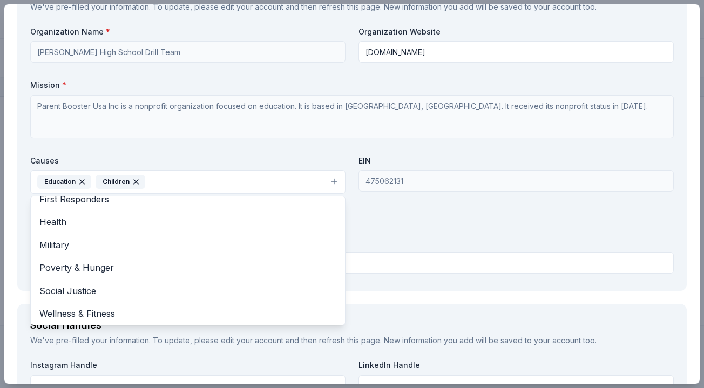
click at [377, 224] on div "Organization Name * [PERSON_NAME] High School Drill Team Organization Website […" at bounding box center [352, 152] width 644 height 252
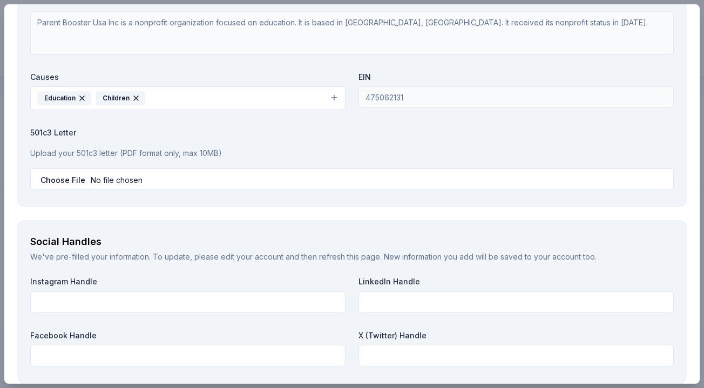
scroll to position [1068, 0]
click at [111, 173] on input "file" at bounding box center [352, 178] width 644 height 22
type input "C:\fakepath\BHS Non Profit.pdf"
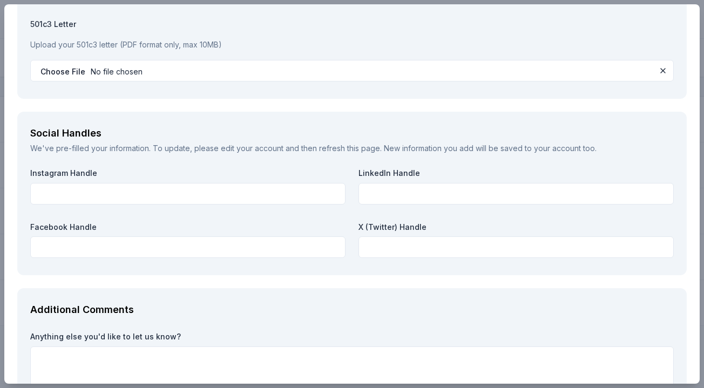
scroll to position [1177, 0]
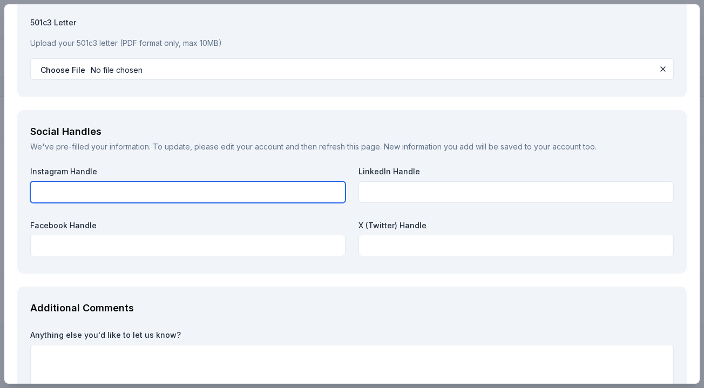
click at [321, 193] on input "text" at bounding box center [187, 192] width 315 height 22
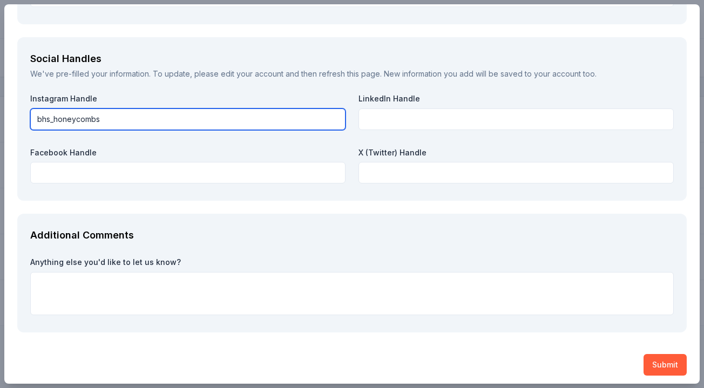
scroll to position [1249, 0]
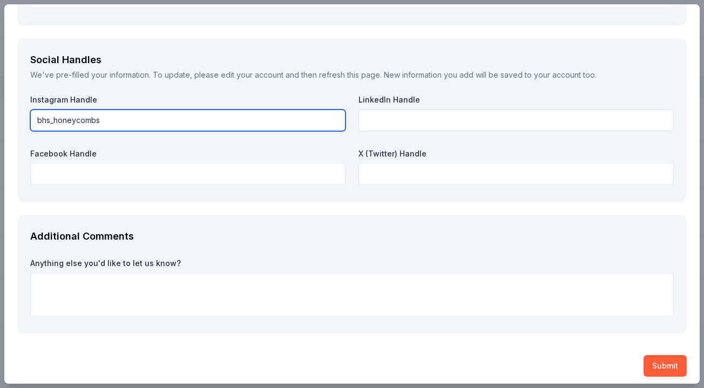
type input "bhs_honeycombs"
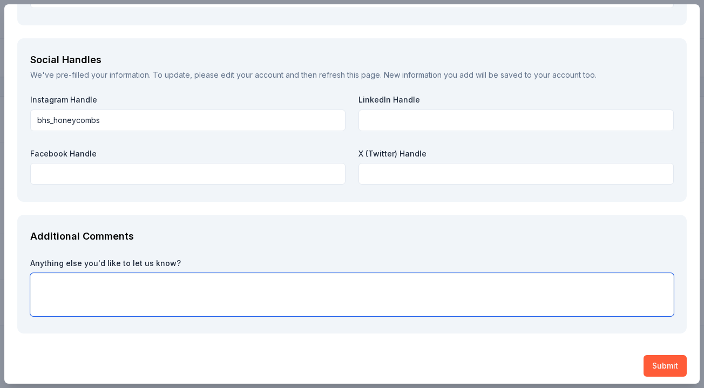
click at [55, 279] on textarea at bounding box center [352, 294] width 644 height 43
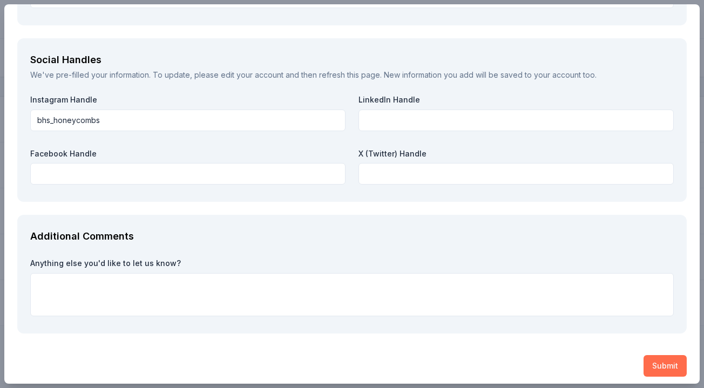
click at [671, 355] on button "Submit" at bounding box center [665, 366] width 43 height 22
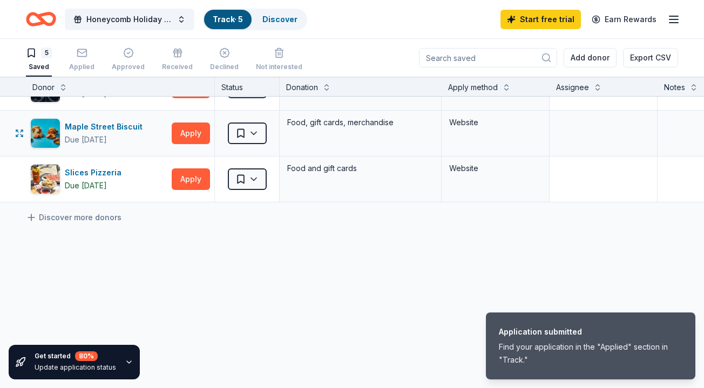
scroll to position [125, 0]
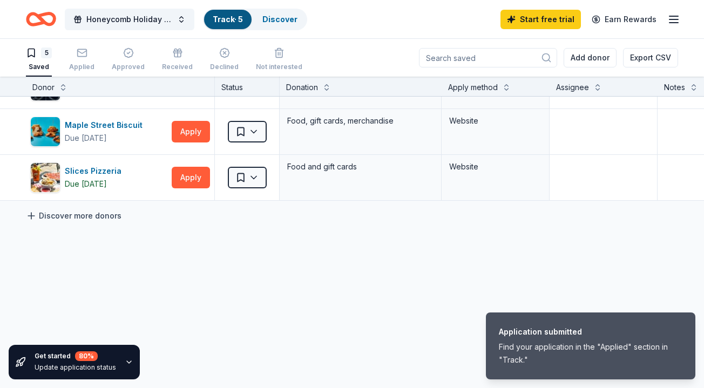
click at [86, 214] on link "Discover more donors" at bounding box center [74, 216] width 96 height 13
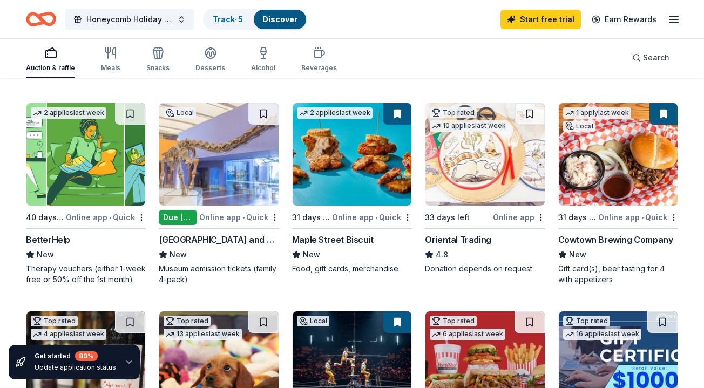
scroll to position [311, 0]
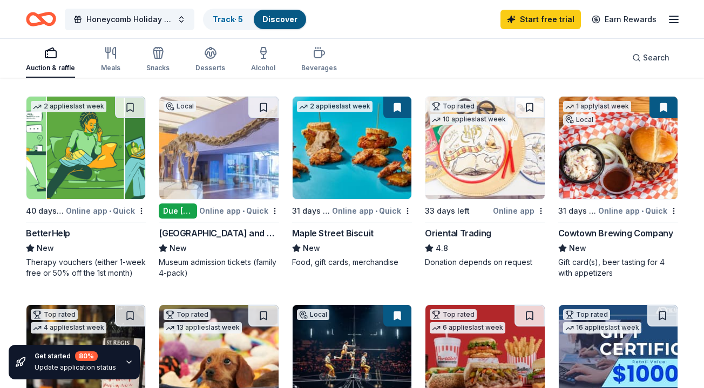
click at [227, 170] on img at bounding box center [218, 148] width 119 height 103
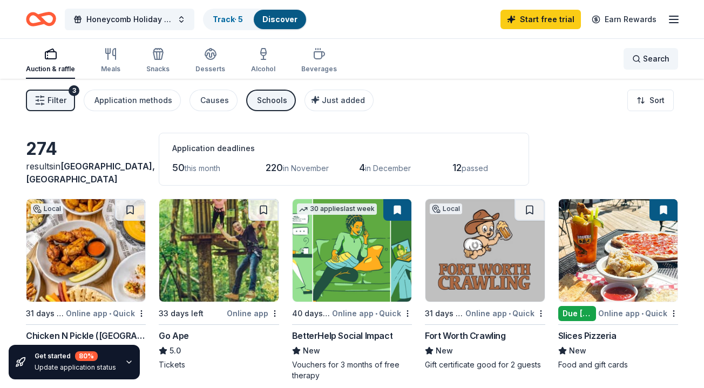
scroll to position [0, 0]
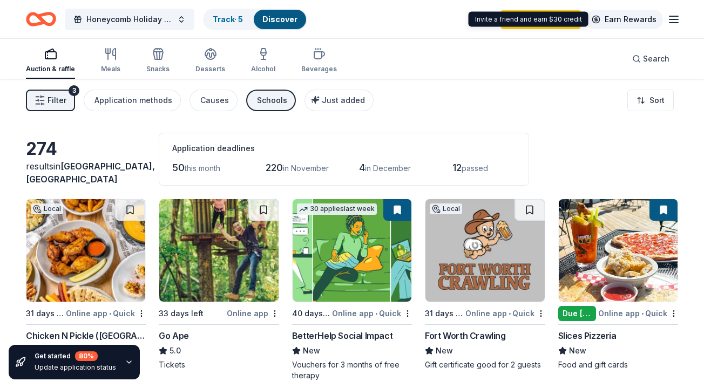
click at [637, 19] on link "Earn Rewards" at bounding box center [625, 19] width 78 height 19
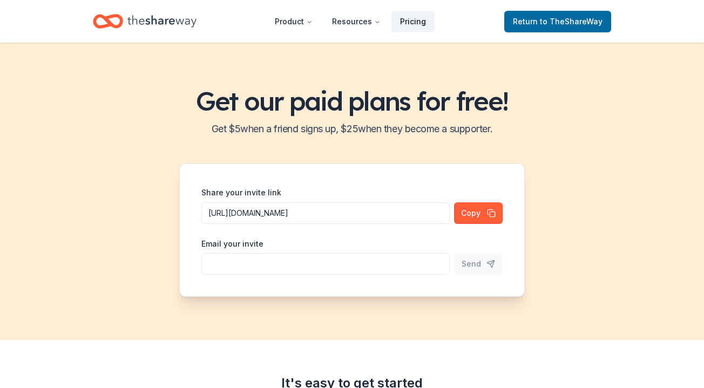
click at [412, 26] on link "Pricing" at bounding box center [413, 22] width 43 height 22
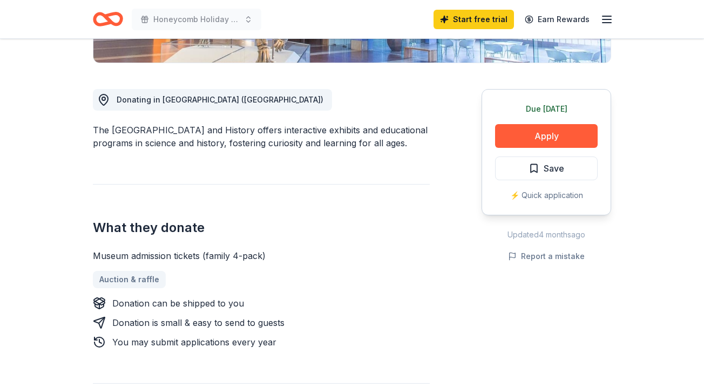
scroll to position [271, 0]
